Goal: Obtain resource: Obtain resource

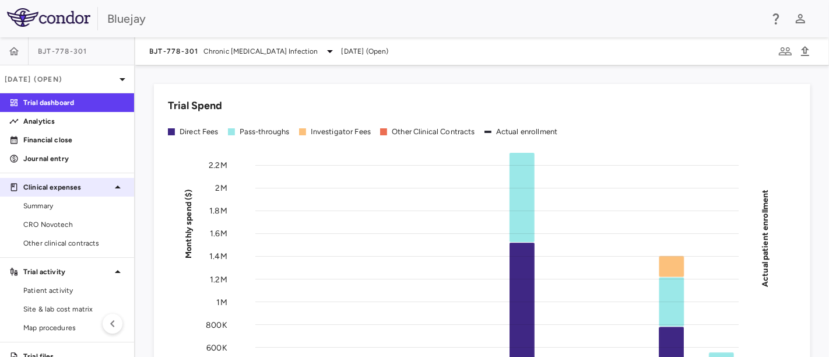
scroll to position [36, 0]
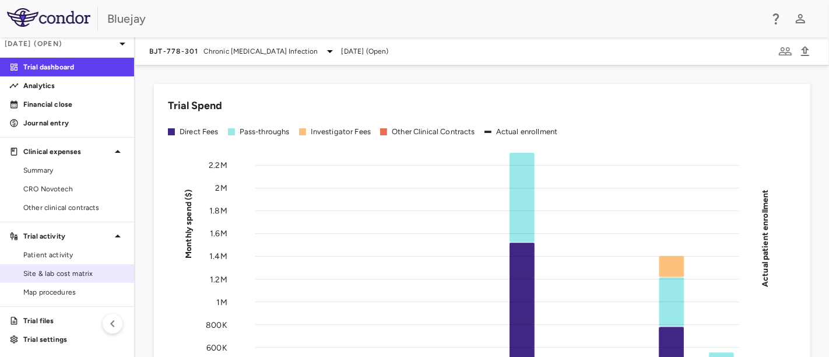
click at [63, 269] on span "Site & lab cost matrix" at bounding box center [73, 273] width 101 height 10
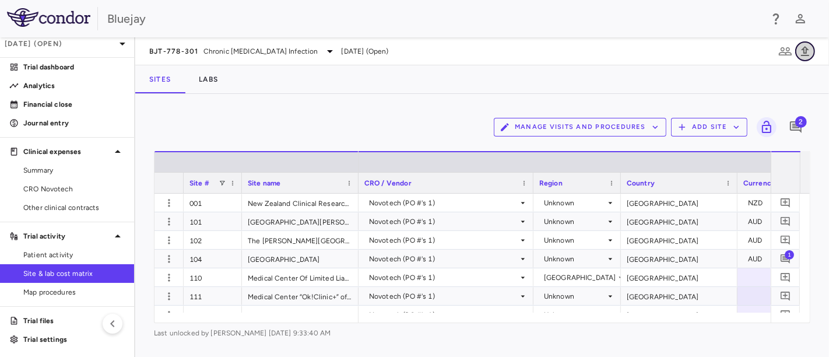
click at [806, 51] on icon "button" at bounding box center [805, 51] width 14 height 14
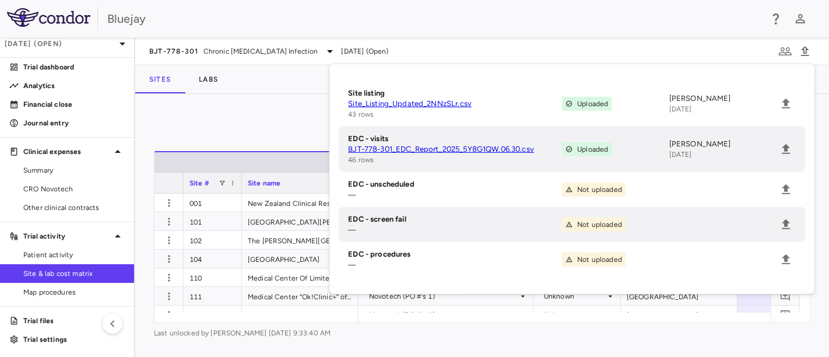
click at [679, 46] on div "BJT-778-301 Chronic [MEDICAL_DATA] Infection [DATE] (Open)" at bounding box center [482, 51] width 694 height 28
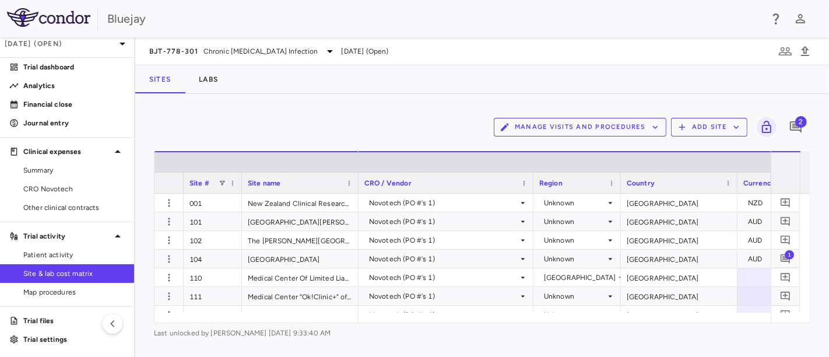
drag, startPoint x: 77, startPoint y: 271, endPoint x: 319, endPoint y: 115, distance: 288.2
click at [319, 115] on div "Manage Visits and Procedures Add Site 2" at bounding box center [482, 127] width 656 height 29
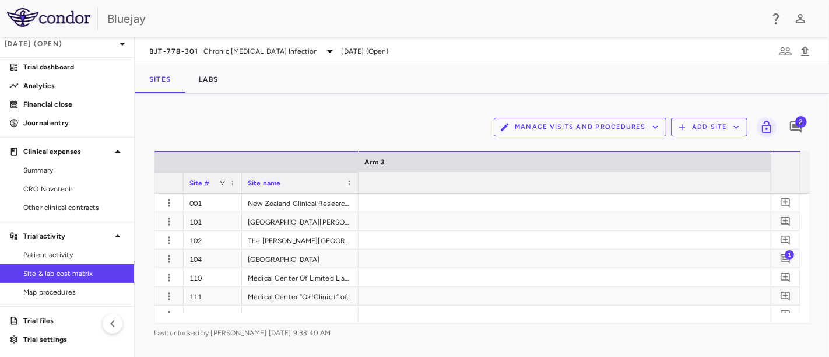
scroll to position [0, 11141]
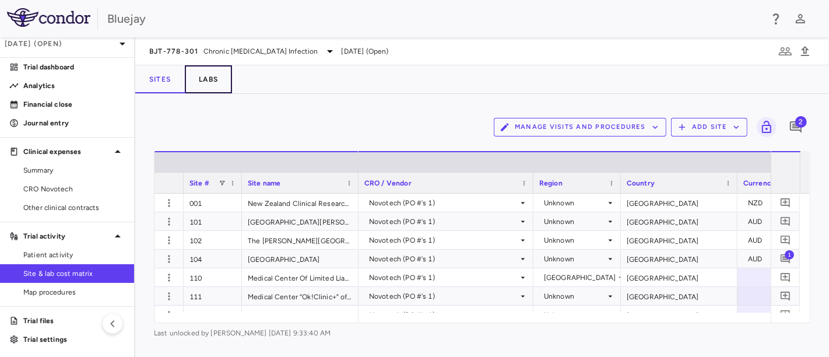
click at [213, 77] on button "Labs" at bounding box center [208, 79] width 47 height 28
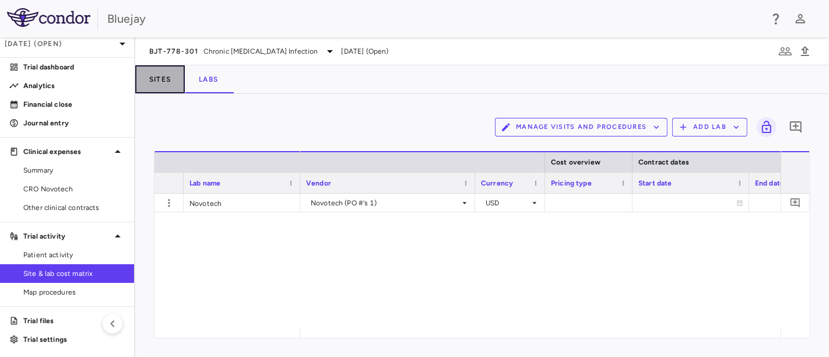
click at [162, 79] on button "Sites" at bounding box center [160, 79] width 50 height 28
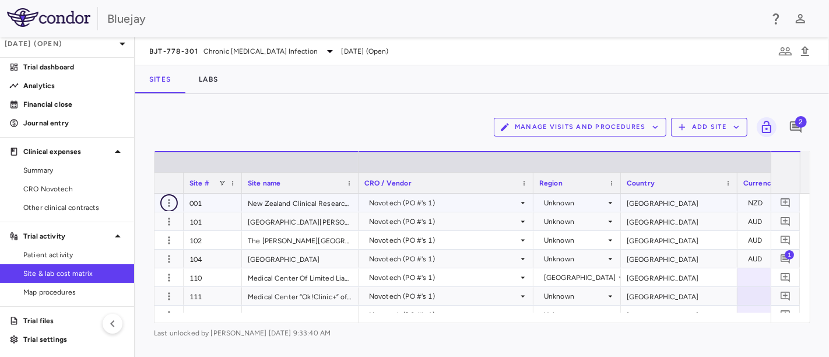
click at [168, 204] on icon "button" at bounding box center [169, 203] width 12 height 12
click at [339, 123] on div at bounding box center [414, 178] width 829 height 357
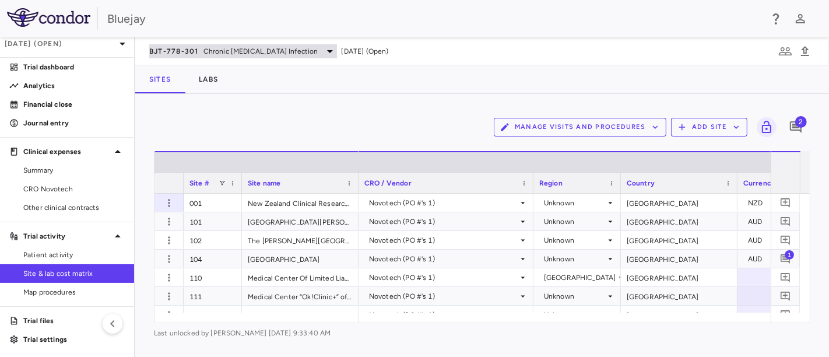
click at [323, 52] on icon at bounding box center [330, 51] width 14 height 14
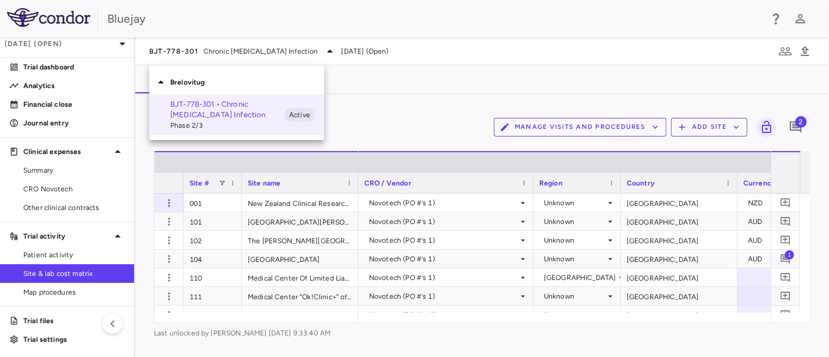
click at [416, 80] on div at bounding box center [414, 178] width 829 height 357
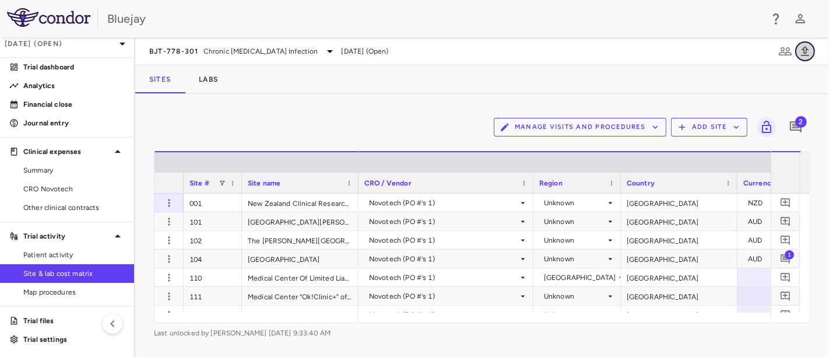
click at [806, 52] on icon "button" at bounding box center [805, 51] width 8 height 10
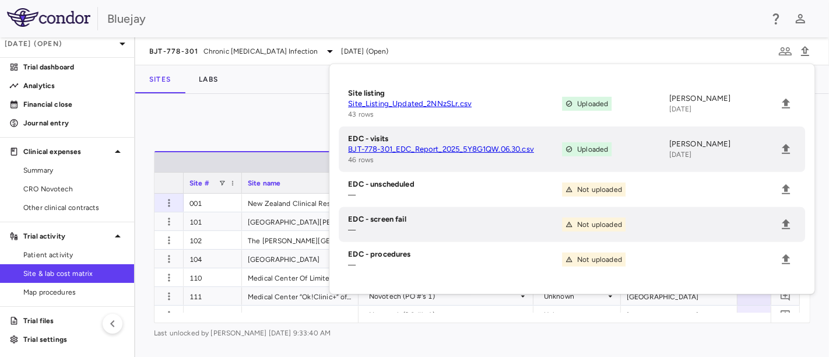
click at [654, 38] on div "BJT-778-301 Chronic [MEDICAL_DATA] Infection [DATE] (Open)" at bounding box center [482, 51] width 694 height 28
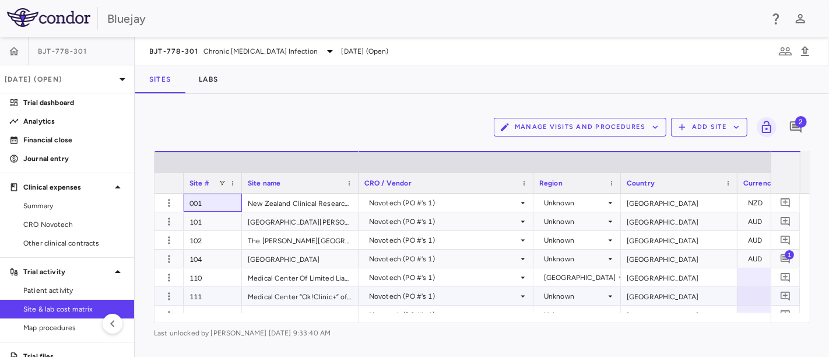
drag, startPoint x: 187, startPoint y: 196, endPoint x: 743, endPoint y: 300, distance: 565.9
click at [743, 300] on div "001 [GEOGRAPHIC_DATA] Clinical Research [GEOGRAPHIC_DATA] [GEOGRAPHIC_DATA] 231…" at bounding box center [476, 253] width 645 height 119
click at [335, 129] on div "Manage Visits and Procedures Add Site 2" at bounding box center [482, 127] width 656 height 29
click at [222, 182] on span at bounding box center [222, 183] width 7 height 7
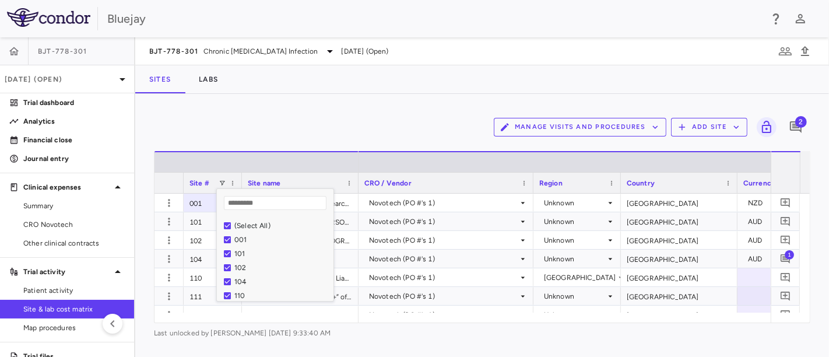
click at [328, 115] on div "Manage Visits and Procedures Add Site 2" at bounding box center [482, 127] width 656 height 29
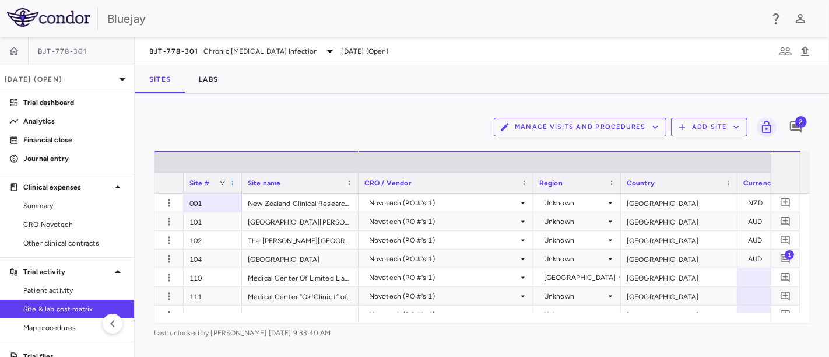
click at [234, 182] on span at bounding box center [232, 183] width 7 height 7
click at [280, 128] on div "Manage Visits and Procedures Add Site 2" at bounding box center [482, 127] width 656 height 29
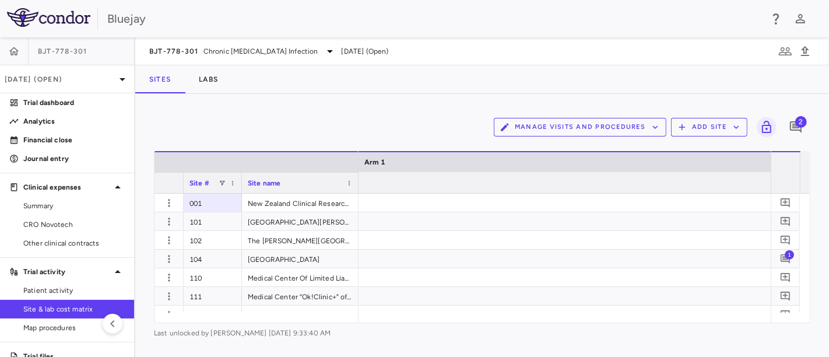
scroll to position [0, 4218]
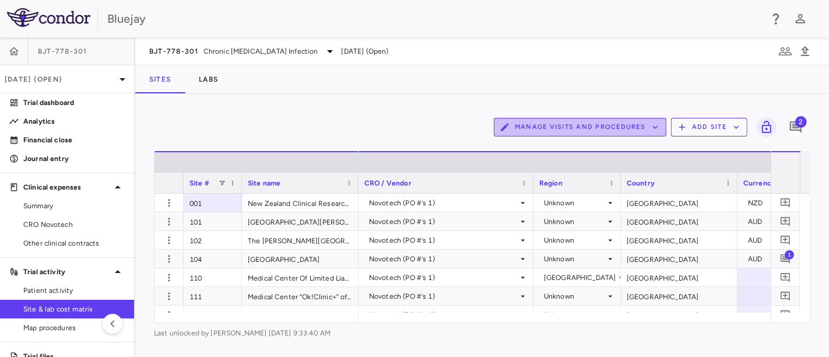
click at [659, 127] on icon "button" at bounding box center [655, 127] width 10 height 10
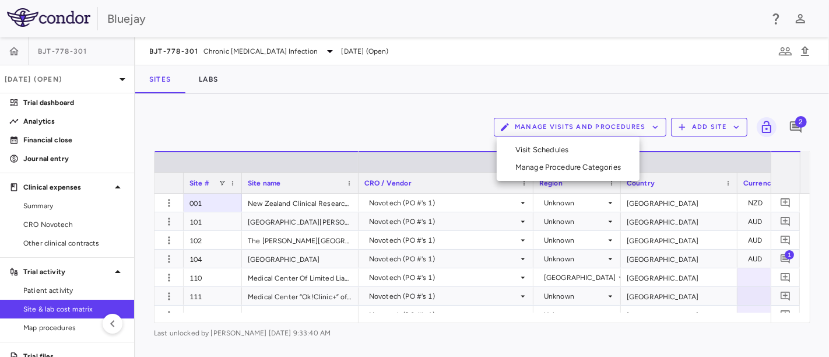
click at [423, 115] on div at bounding box center [414, 178] width 829 height 357
click at [735, 128] on icon "button" at bounding box center [736, 127] width 10 height 10
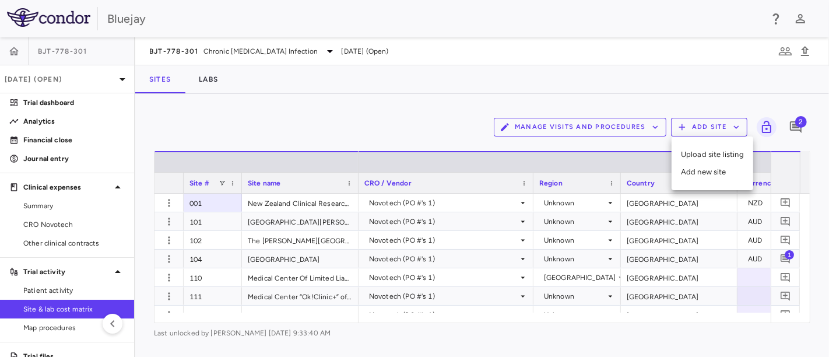
click at [418, 121] on div at bounding box center [414, 178] width 829 height 357
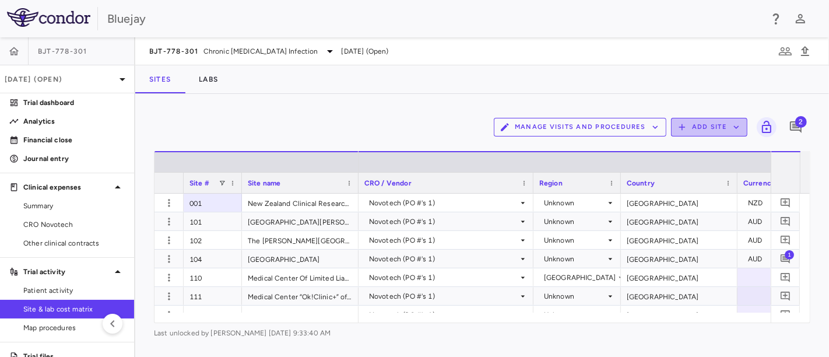
click at [744, 127] on button "Add Site" at bounding box center [709, 127] width 76 height 19
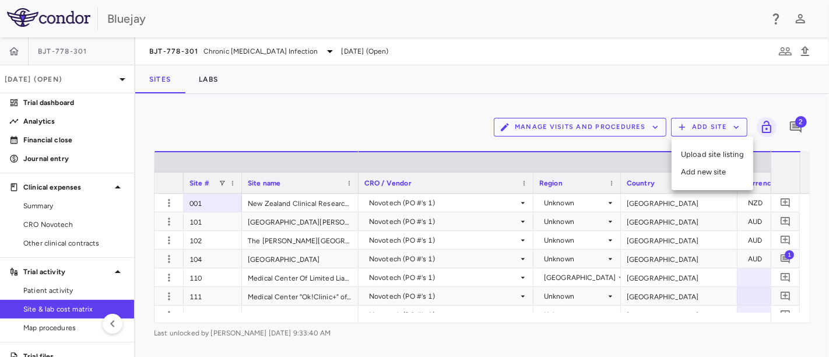
click at [441, 119] on div at bounding box center [414, 178] width 829 height 357
click at [781, 52] on icon "button" at bounding box center [785, 51] width 13 height 8
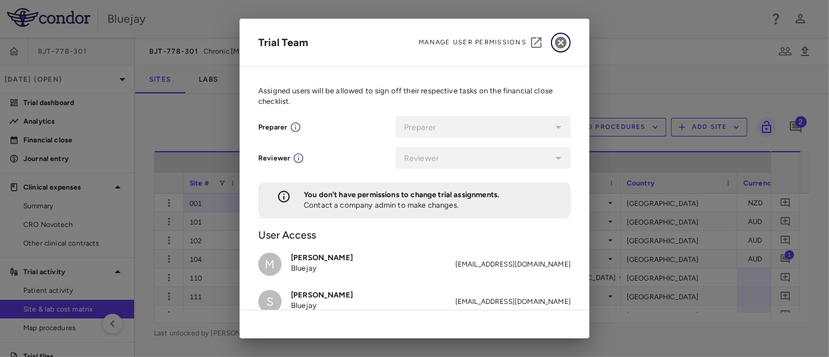
click at [556, 40] on icon "button" at bounding box center [561, 43] width 12 height 12
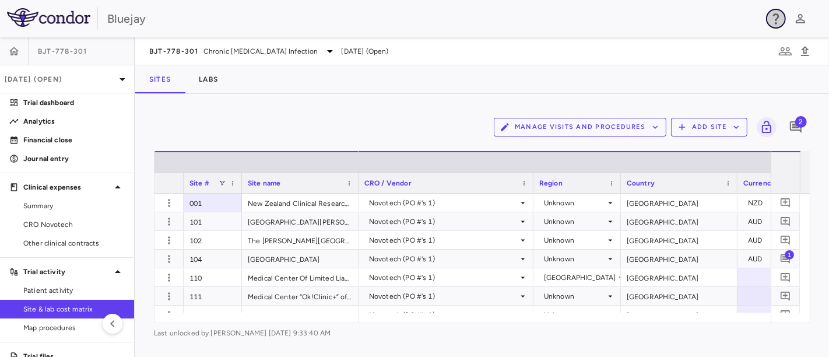
click at [776, 17] on icon "button" at bounding box center [776, 19] width 14 height 14
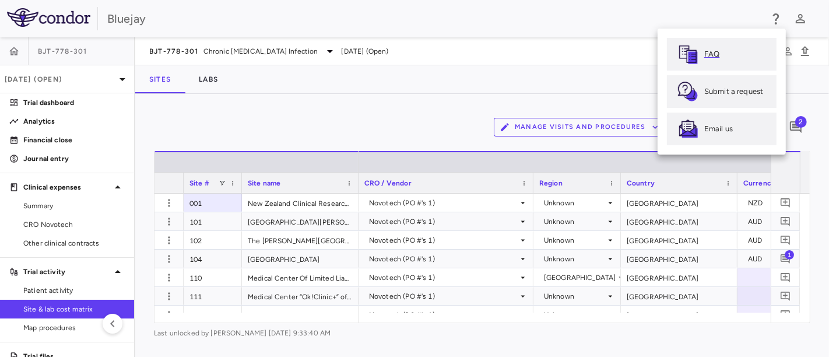
click at [712, 53] on p "FAQ" at bounding box center [711, 54] width 15 height 10
click at [494, 79] on div at bounding box center [414, 178] width 829 height 357
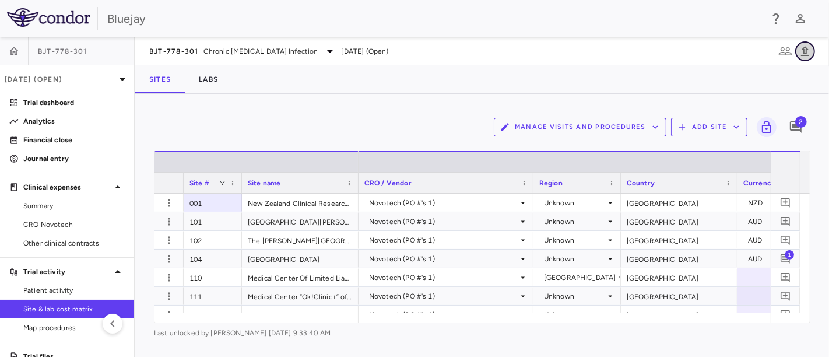
click at [805, 49] on icon "button" at bounding box center [805, 51] width 14 height 14
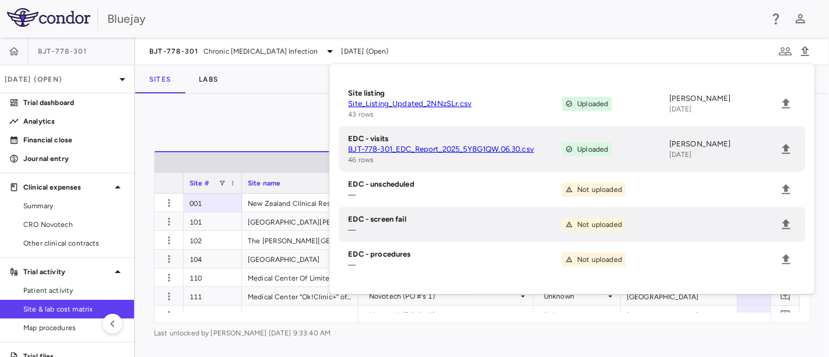
click at [473, 51] on div "BJT-778-301 Chronic [MEDICAL_DATA] Infection [DATE] (Open)" at bounding box center [482, 51] width 694 height 28
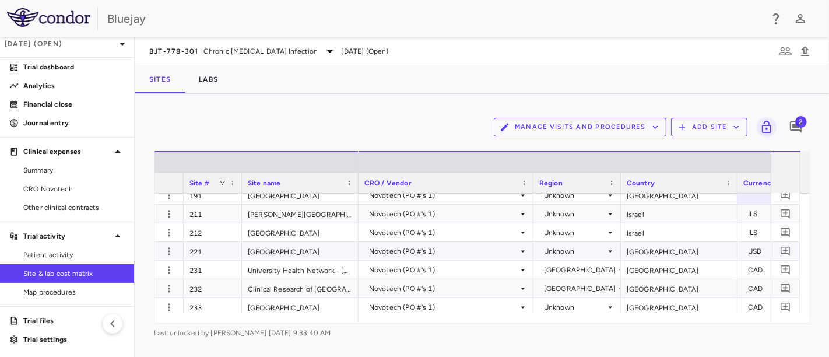
scroll to position [0, 0]
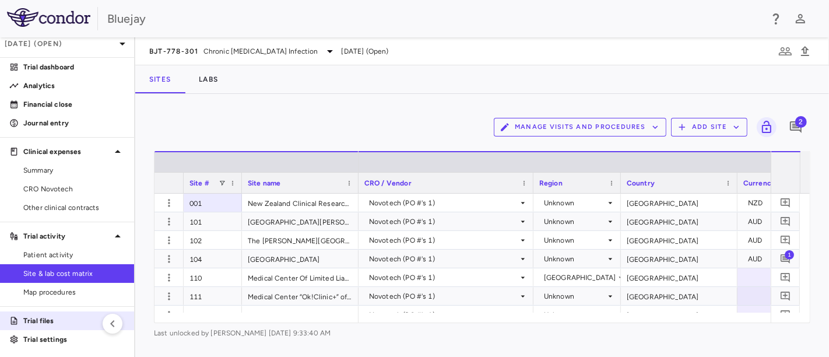
click at [45, 318] on p "Trial files" at bounding box center [73, 320] width 101 height 10
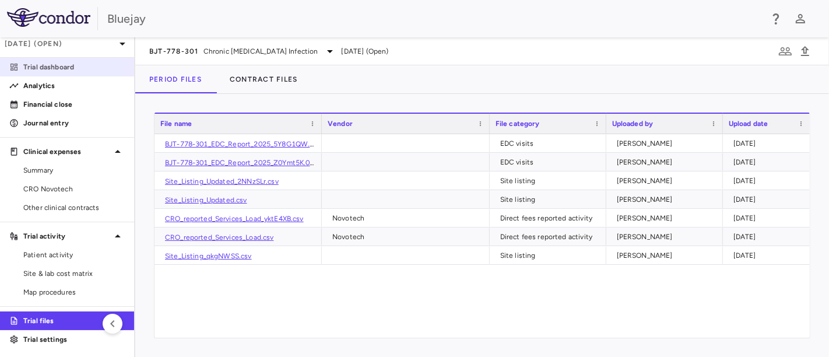
click at [35, 64] on p "Trial dashboard" at bounding box center [73, 67] width 101 height 10
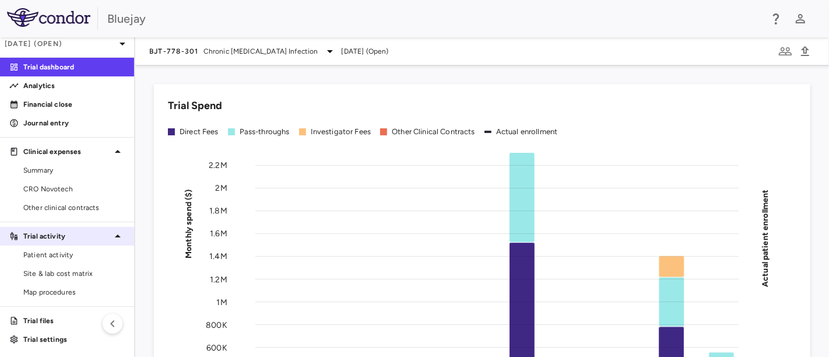
click at [56, 233] on p "Trial activity" at bounding box center [66, 236] width 87 height 10
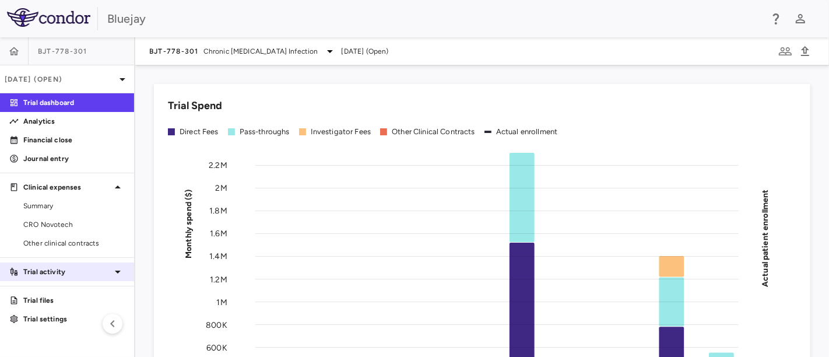
click at [118, 271] on icon at bounding box center [118, 272] width 6 height 3
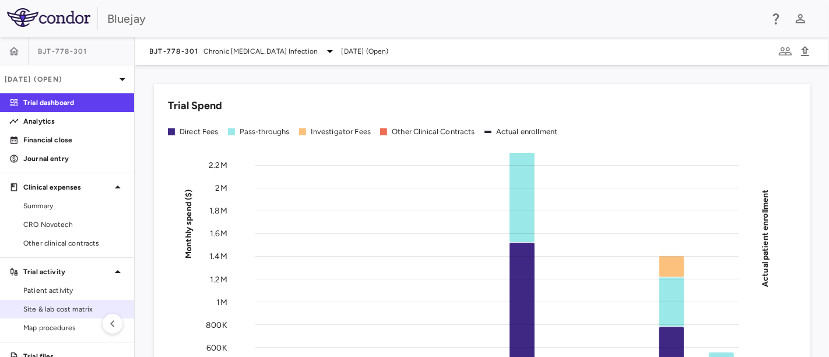
click at [54, 307] on span "Site & lab cost matrix" at bounding box center [73, 309] width 101 height 10
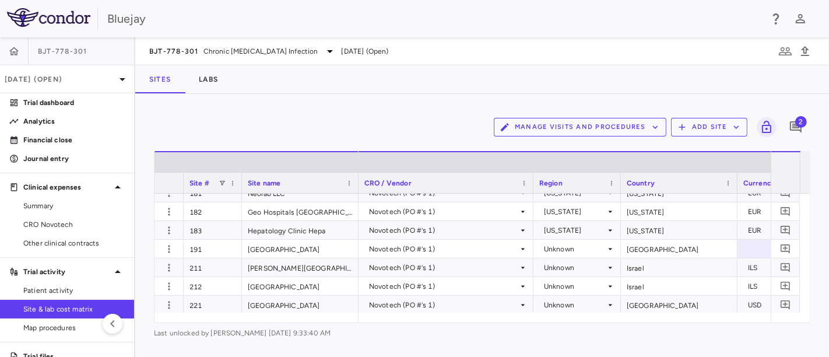
scroll to position [324, 0]
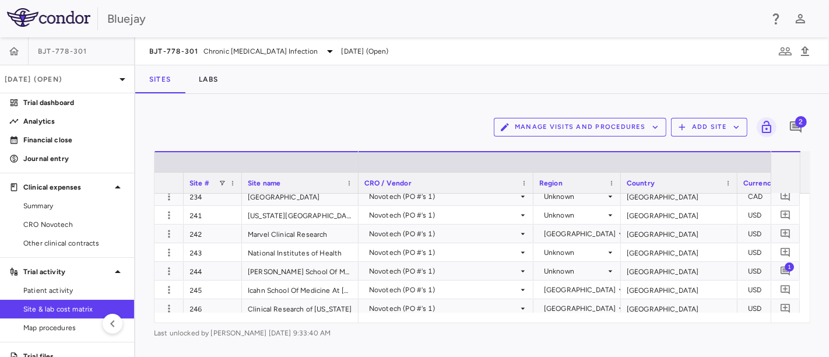
click at [740, 128] on icon "button" at bounding box center [736, 127] width 10 height 10
click at [421, 125] on div at bounding box center [414, 178] width 829 height 357
click at [680, 127] on icon "button" at bounding box center [682, 127] width 6 height 6
click at [719, 154] on li "Upload site listing" at bounding box center [712, 154] width 63 height 17
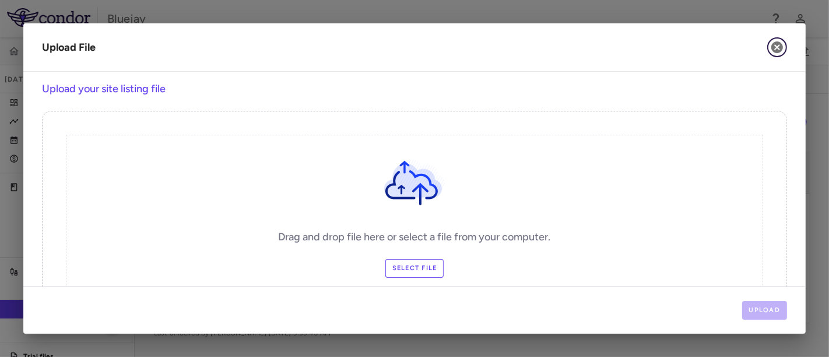
click at [778, 49] on icon "button" at bounding box center [777, 47] width 12 height 12
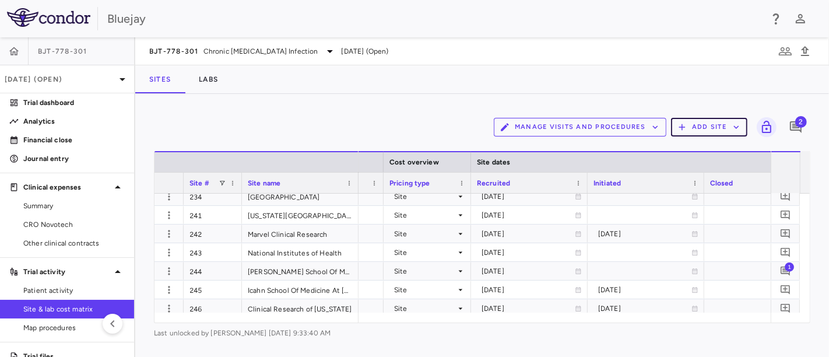
scroll to position [0, 0]
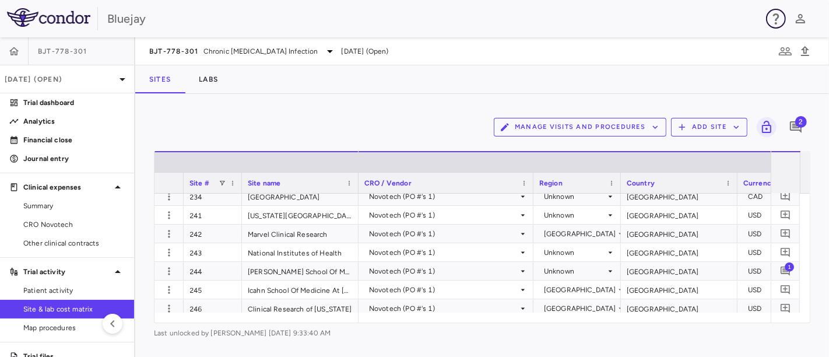
click at [777, 20] on icon "button" at bounding box center [776, 18] width 6 height 11
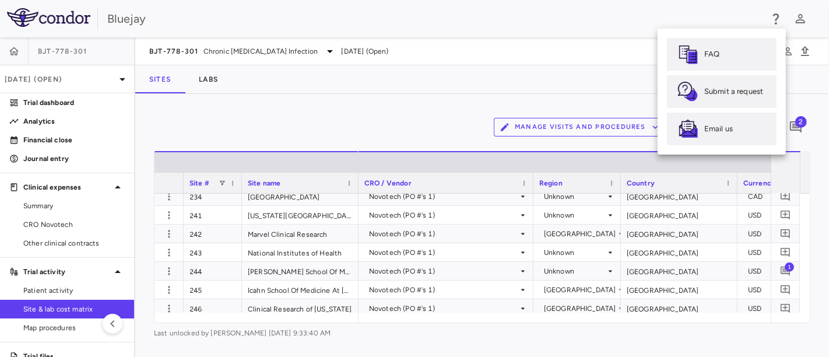
click at [386, 75] on div at bounding box center [414, 178] width 829 height 357
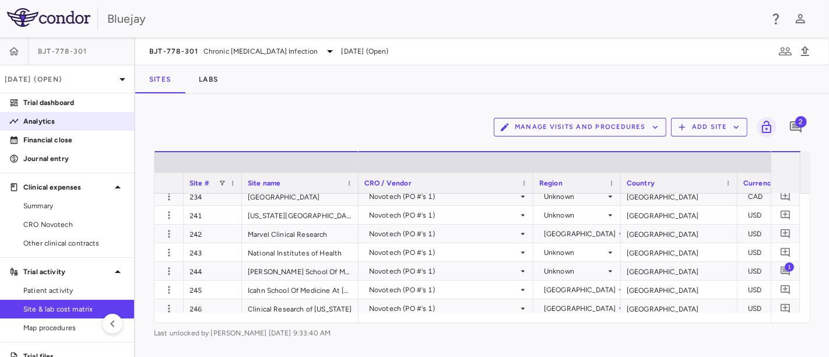
click at [48, 121] on p "Analytics" at bounding box center [73, 121] width 101 height 10
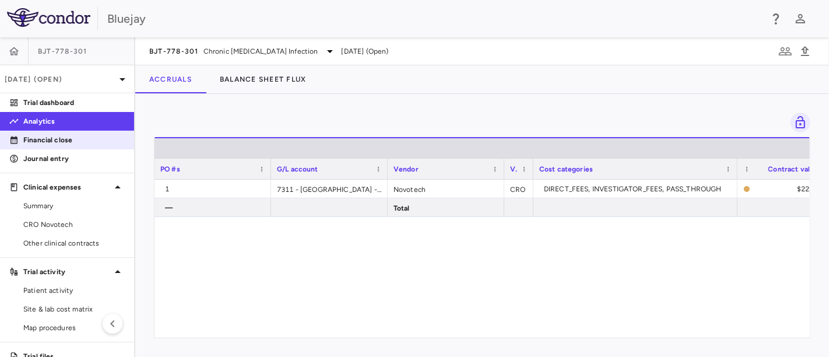
click at [61, 139] on p "Financial close" at bounding box center [73, 140] width 101 height 10
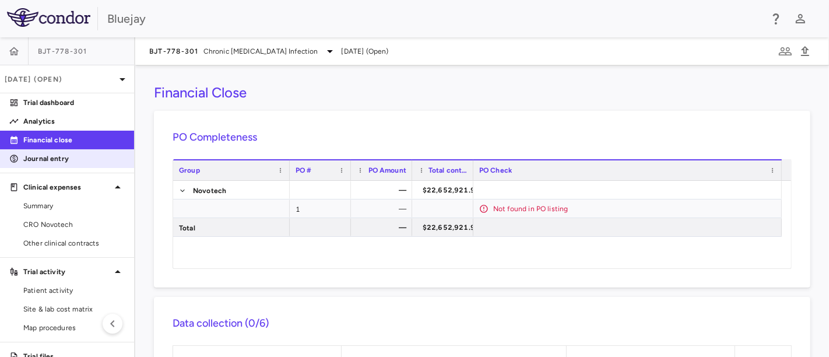
click at [62, 159] on p "Journal entry" at bounding box center [73, 158] width 101 height 10
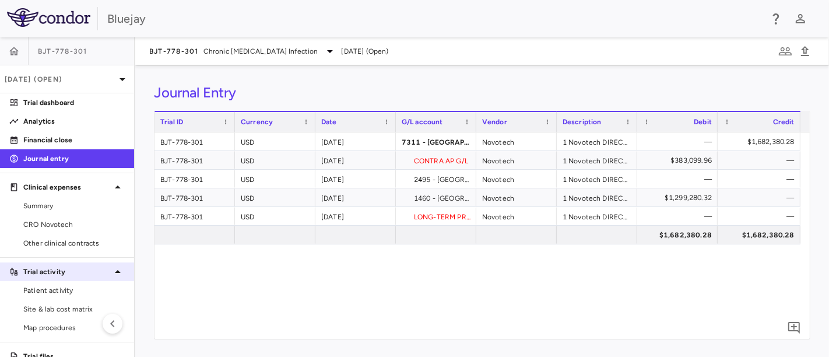
scroll to position [36, 0]
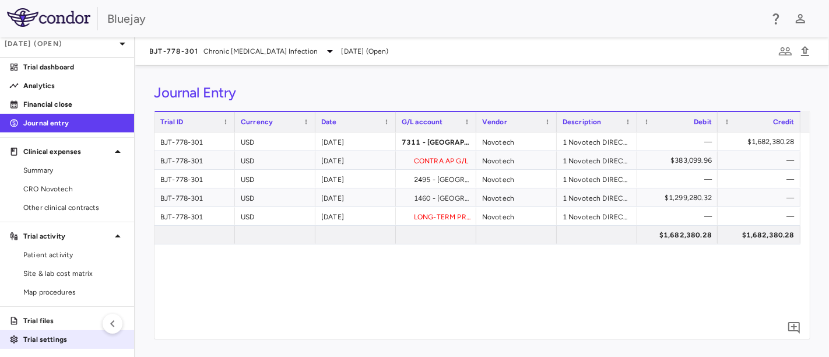
click at [52, 337] on p "Trial settings" at bounding box center [73, 339] width 101 height 10
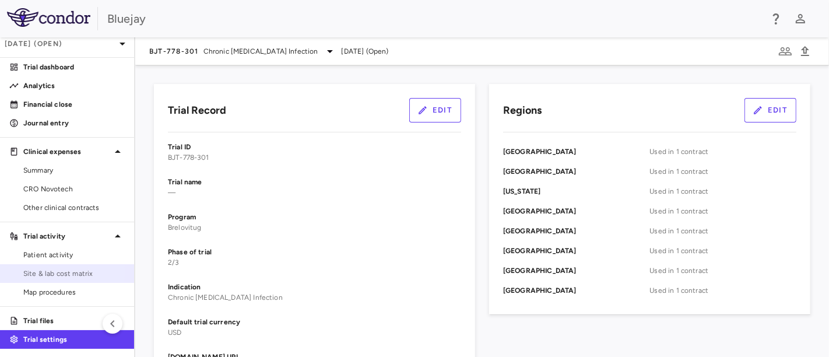
click at [40, 272] on span "Site & lab cost matrix" at bounding box center [73, 273] width 101 height 10
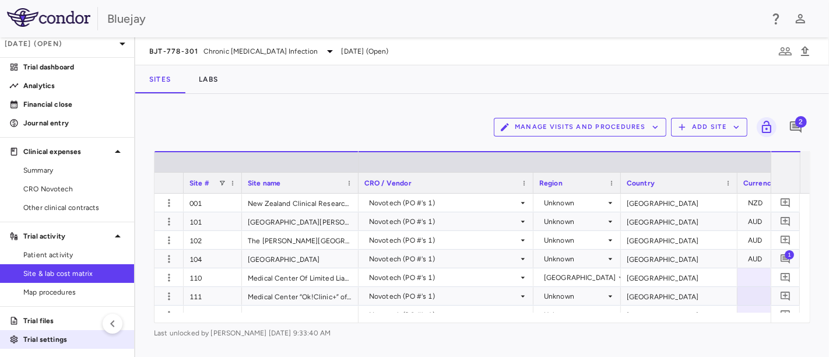
click at [55, 335] on p "Trial settings" at bounding box center [73, 339] width 101 height 10
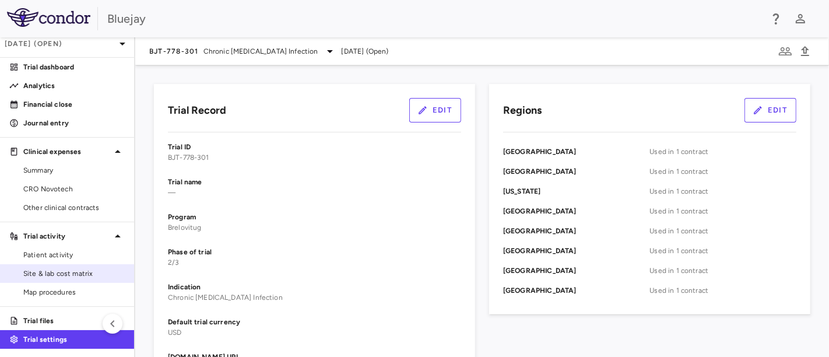
click at [58, 270] on span "Site & lab cost matrix" at bounding box center [73, 273] width 101 height 10
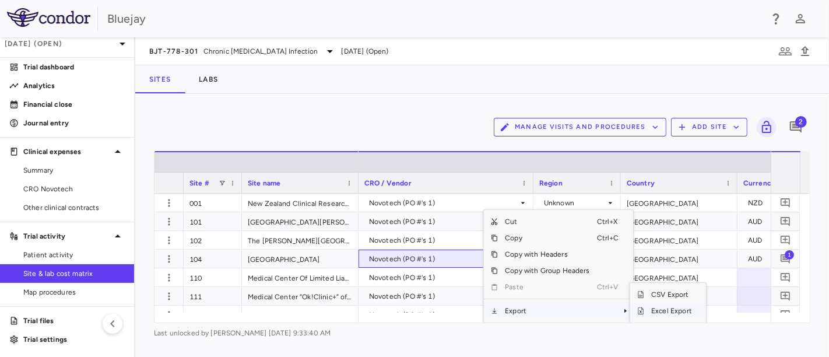
click at [664, 309] on span "Excel Export" at bounding box center [671, 311] width 55 height 16
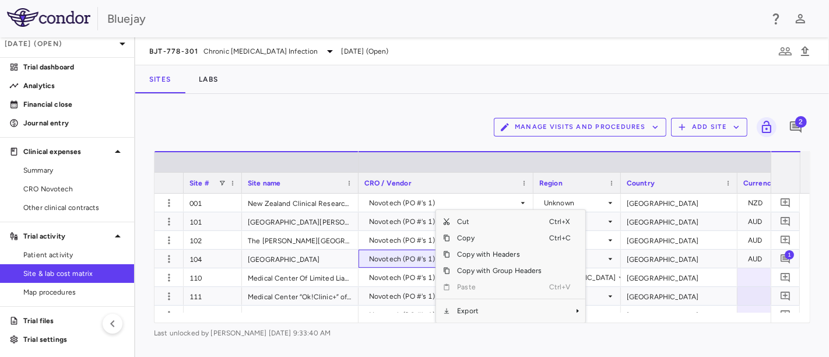
click at [490, 208] on div "Novotech (PO #'s 1)" at bounding box center [443, 203] width 149 height 19
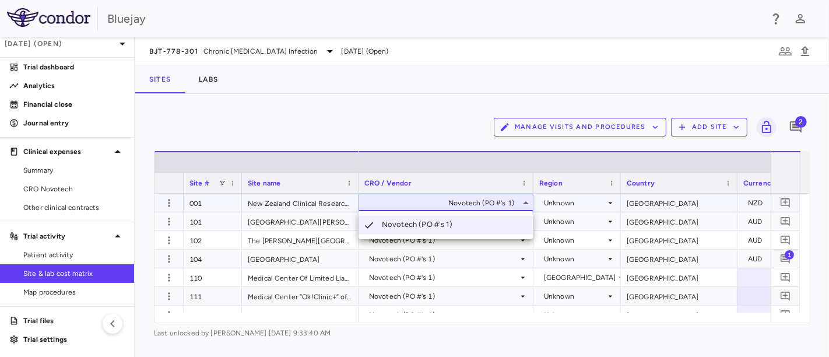
click at [430, 104] on div at bounding box center [414, 178] width 829 height 357
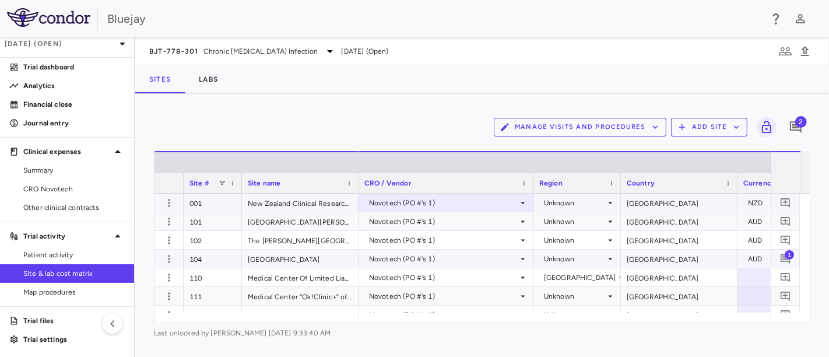
click at [459, 259] on div "Novotech (PO #'s 1)" at bounding box center [443, 259] width 149 height 19
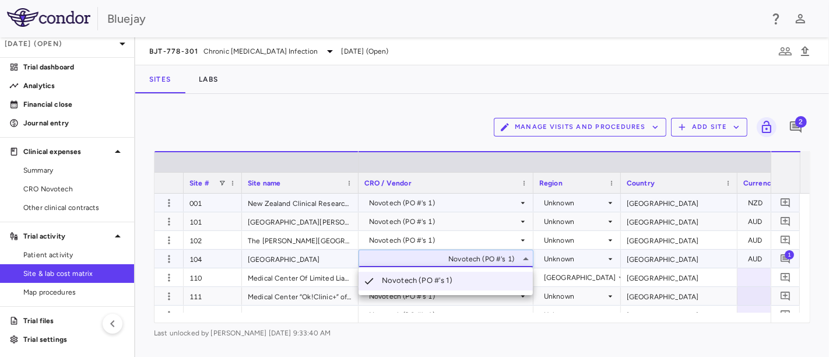
click at [459, 96] on div at bounding box center [414, 178] width 829 height 357
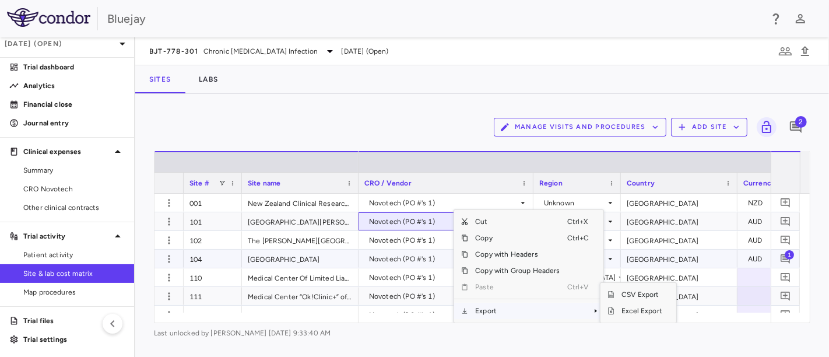
click at [480, 307] on span "Export" at bounding box center [517, 311] width 99 height 16
click at [582, 311] on span "Context Menu" at bounding box center [580, 311] width 26 height 16
click at [593, 311] on span "Context Menu" at bounding box center [596, 310] width 7 height 7
click at [478, 309] on span "Export" at bounding box center [517, 311] width 99 height 16
click at [462, 309] on span "Context Menu" at bounding box center [464, 310] width 7 height 7
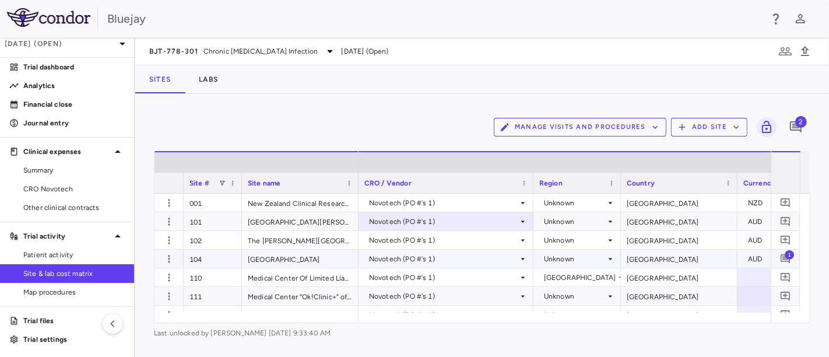
click at [442, 100] on div "Manage Visits and Procedures Add Site 2 Drag here to set row groups Drag here t…" at bounding box center [482, 225] width 694 height 263
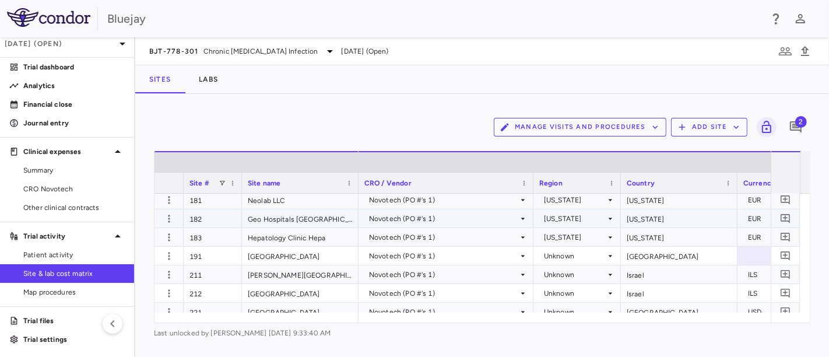
scroll to position [129, 0]
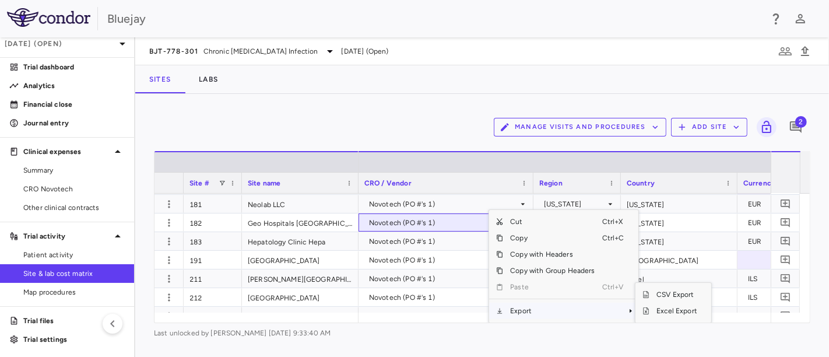
click at [436, 113] on div "Manage Visits and Procedures Add Site 2" at bounding box center [482, 127] width 656 height 29
